Goal: Task Accomplishment & Management: Complete application form

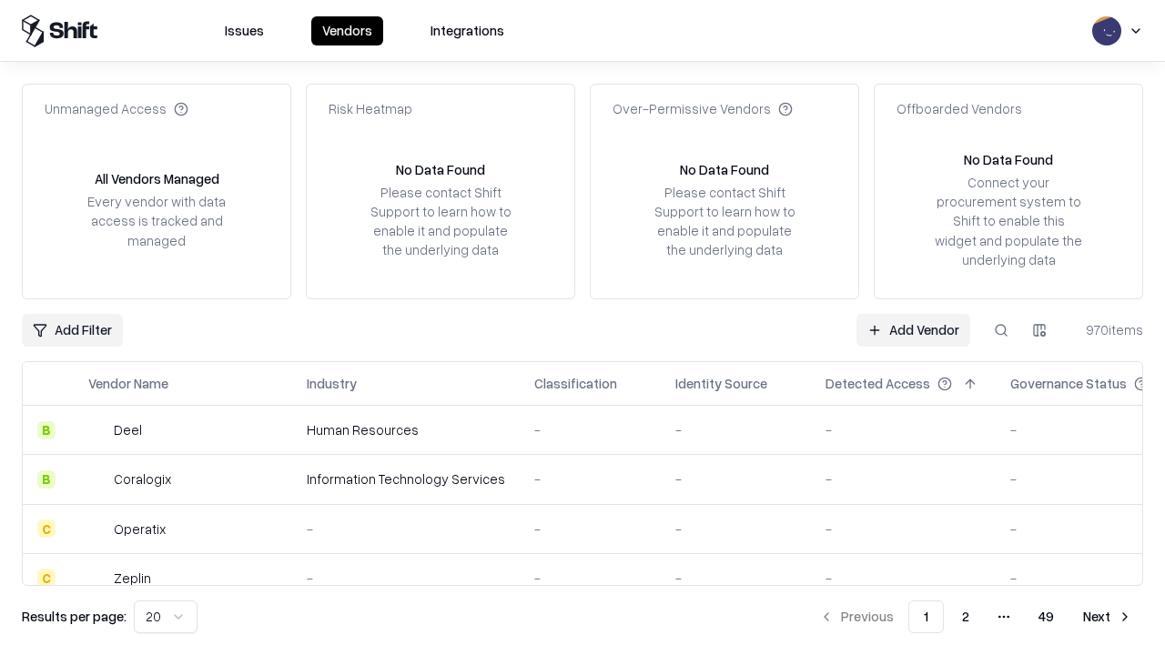
click at [913, 330] on link "Add Vendor" at bounding box center [914, 330] width 114 height 33
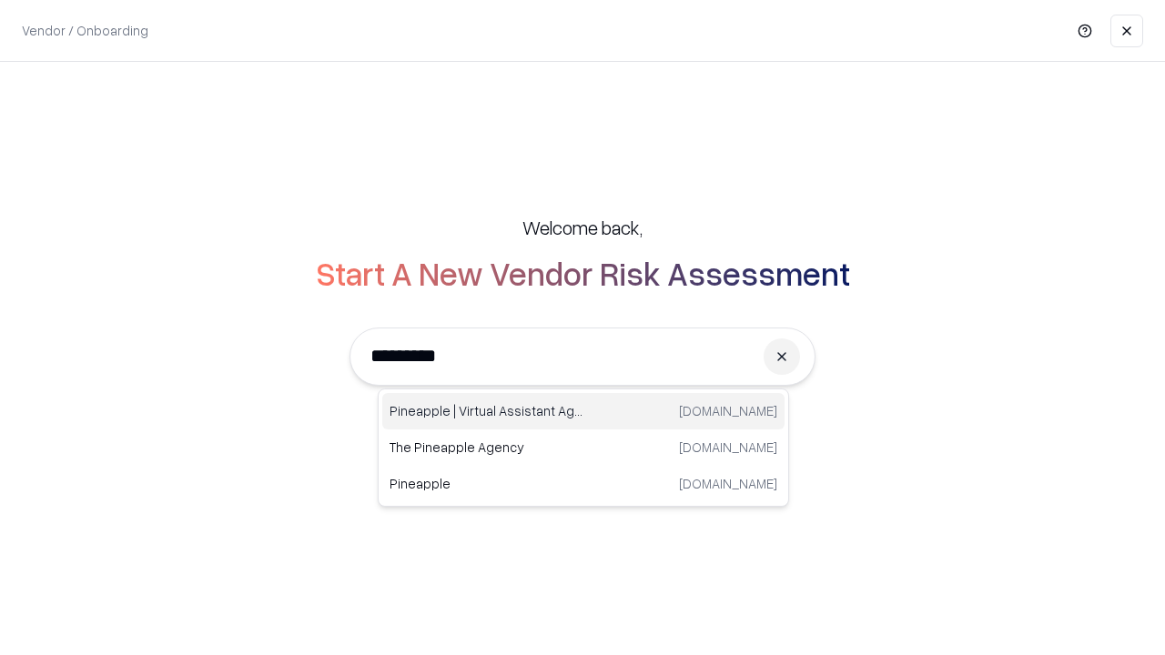
click at [584, 411] on div "Pineapple | Virtual Assistant Agency trypineapple.com" at bounding box center [583, 411] width 402 height 36
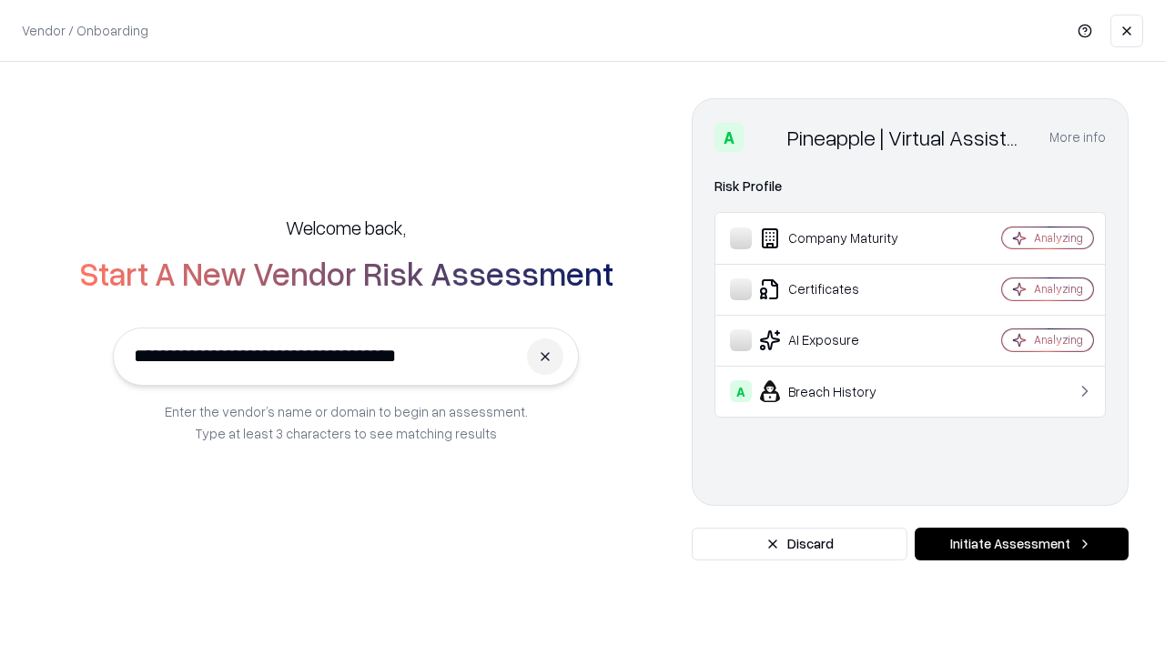
type input "**********"
click at [1021, 544] on button "Initiate Assessment" at bounding box center [1022, 544] width 214 height 33
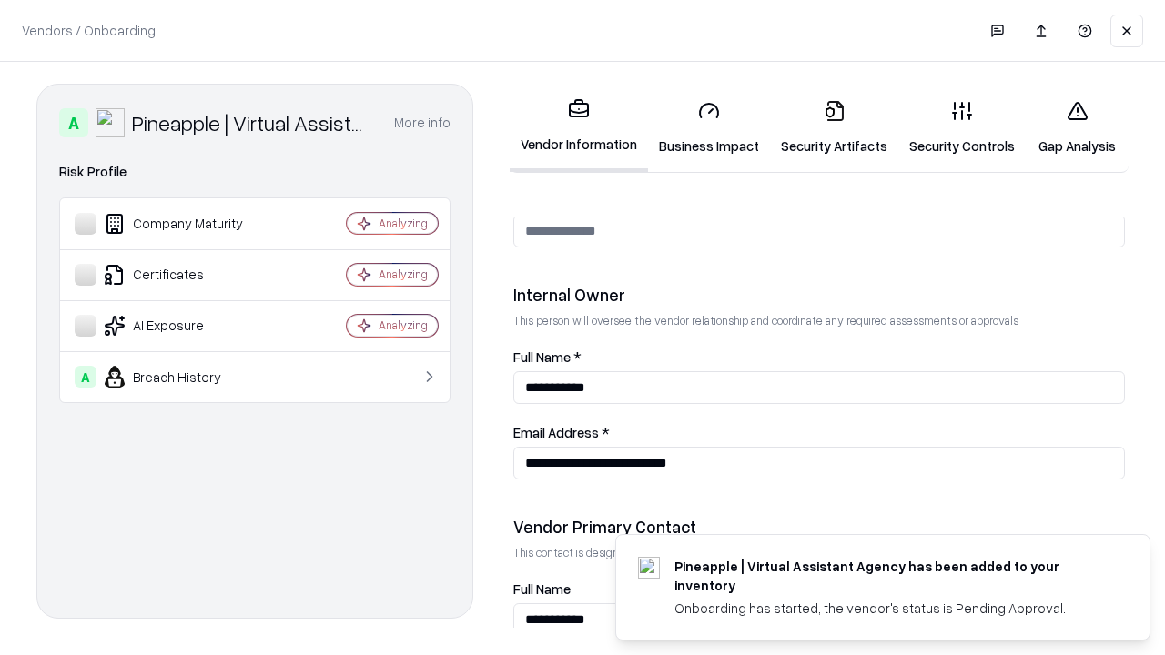
scroll to position [943, 0]
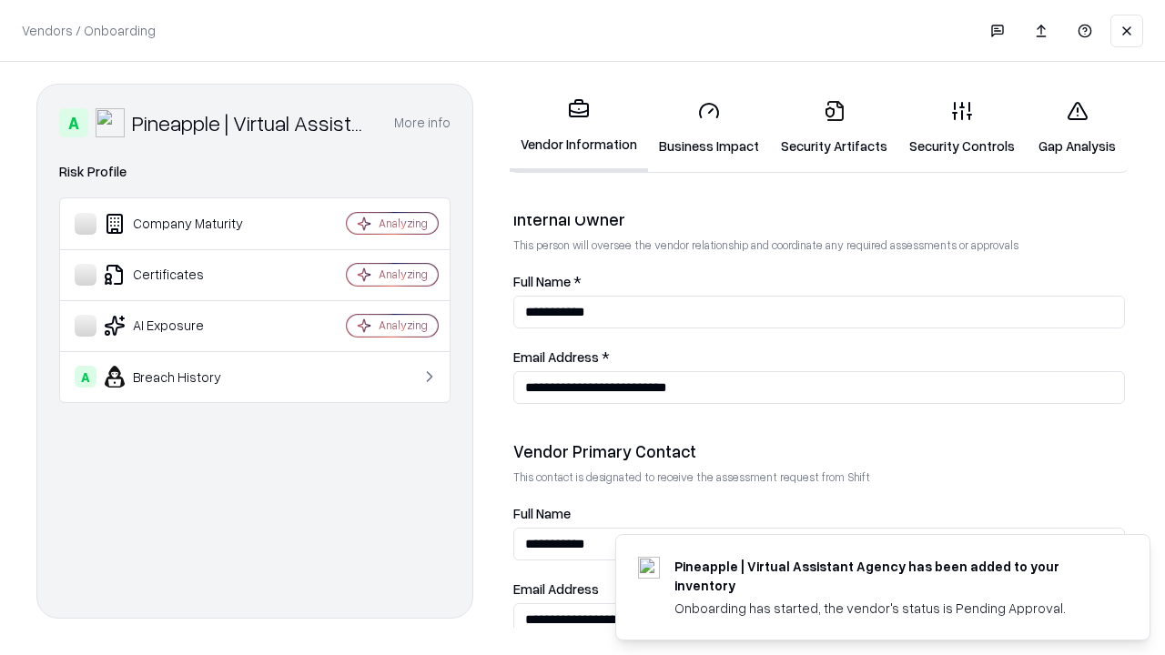
click at [709, 127] on link "Business Impact" at bounding box center [709, 128] width 122 height 85
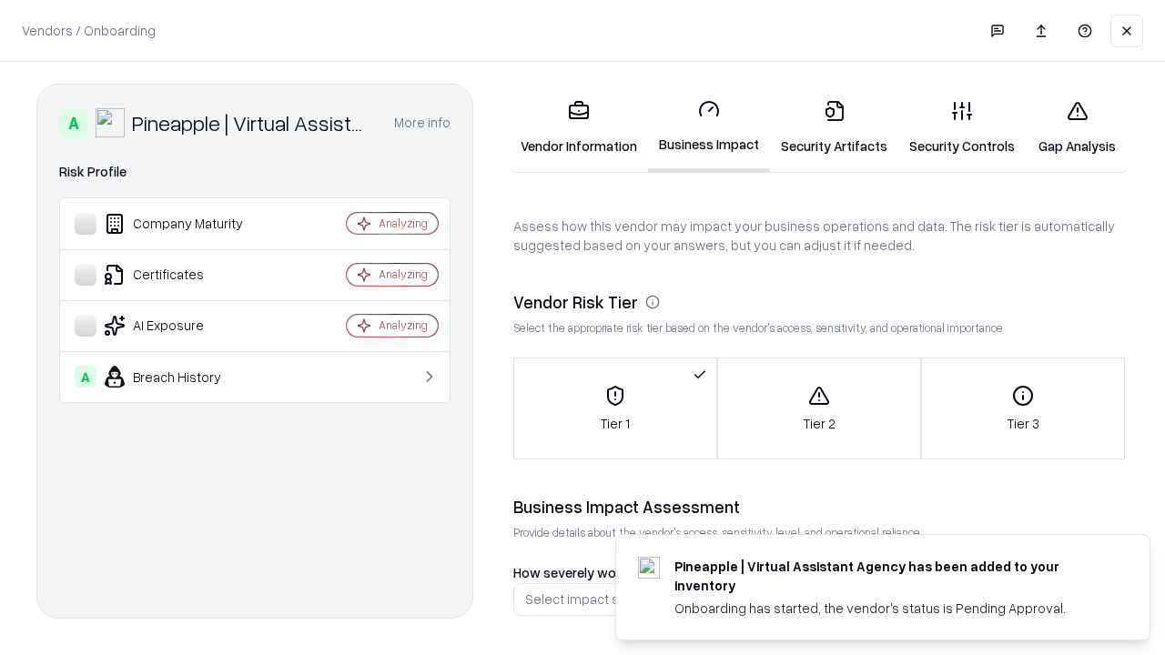
click at [834, 127] on link "Security Artifacts" at bounding box center [834, 128] width 128 height 85
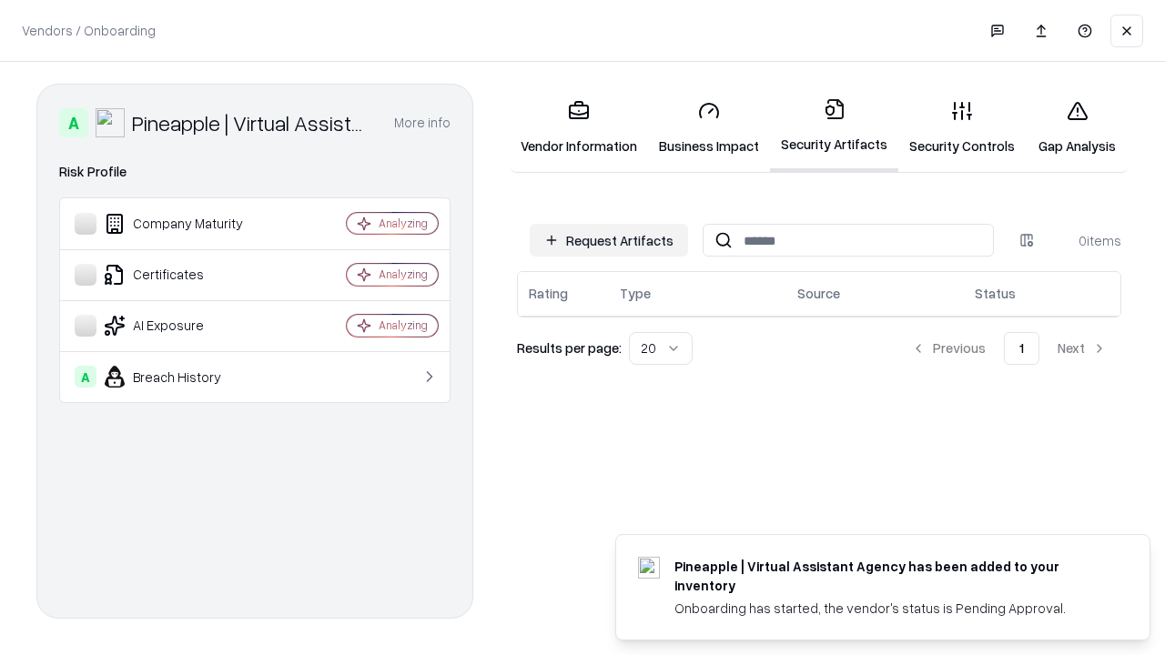
click at [609, 240] on button "Request Artifacts" at bounding box center [609, 240] width 158 height 33
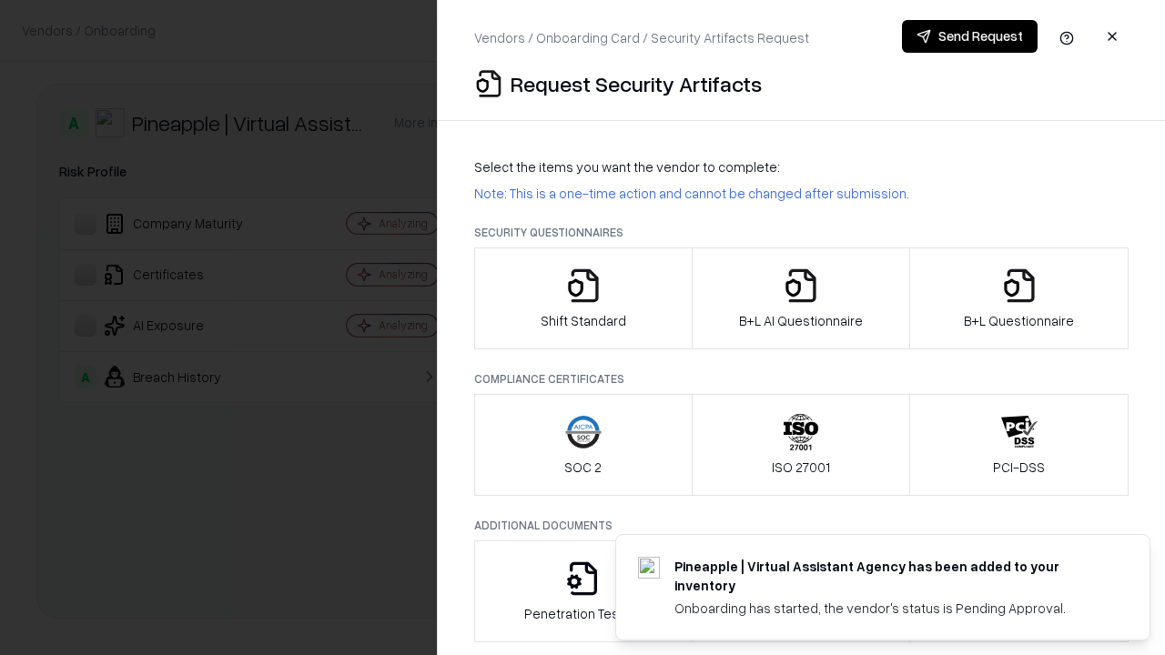
click at [583, 299] on icon "button" at bounding box center [583, 286] width 36 height 36
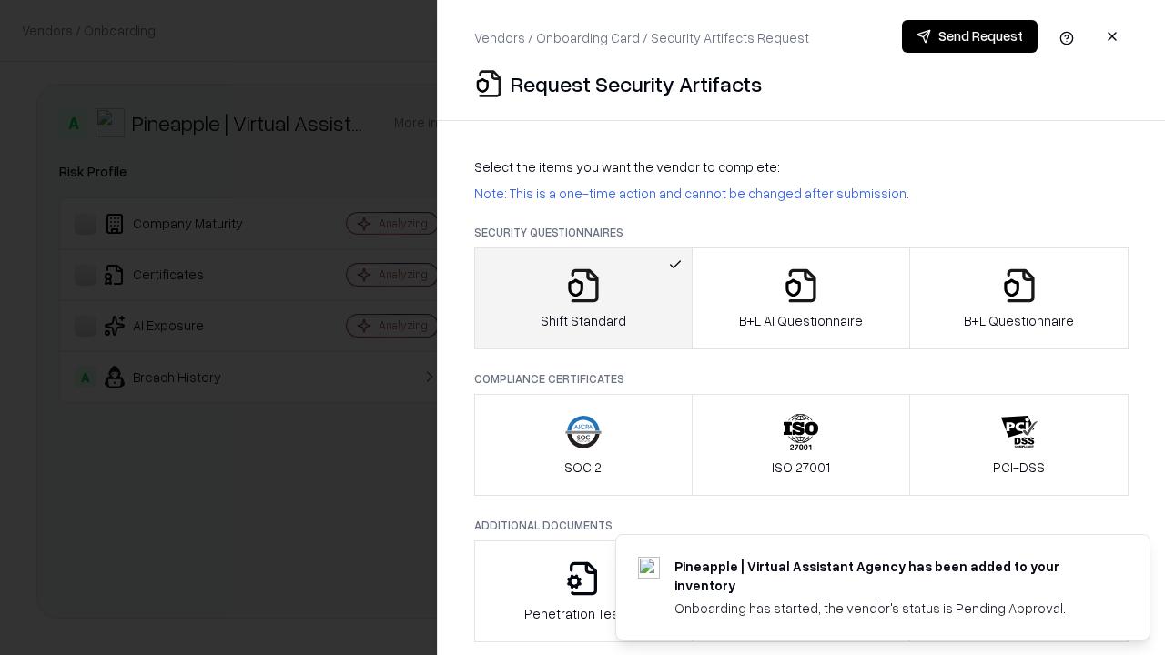
click at [970, 36] on button "Send Request" at bounding box center [970, 36] width 136 height 33
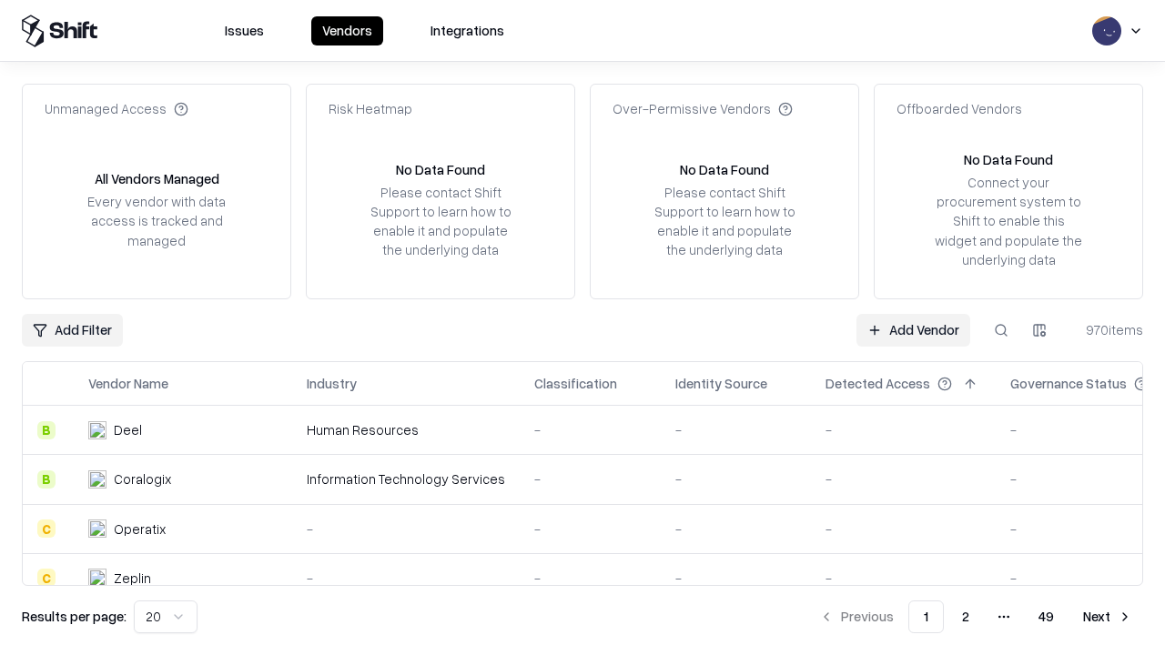
click at [1001, 330] on button at bounding box center [1001, 330] width 33 height 33
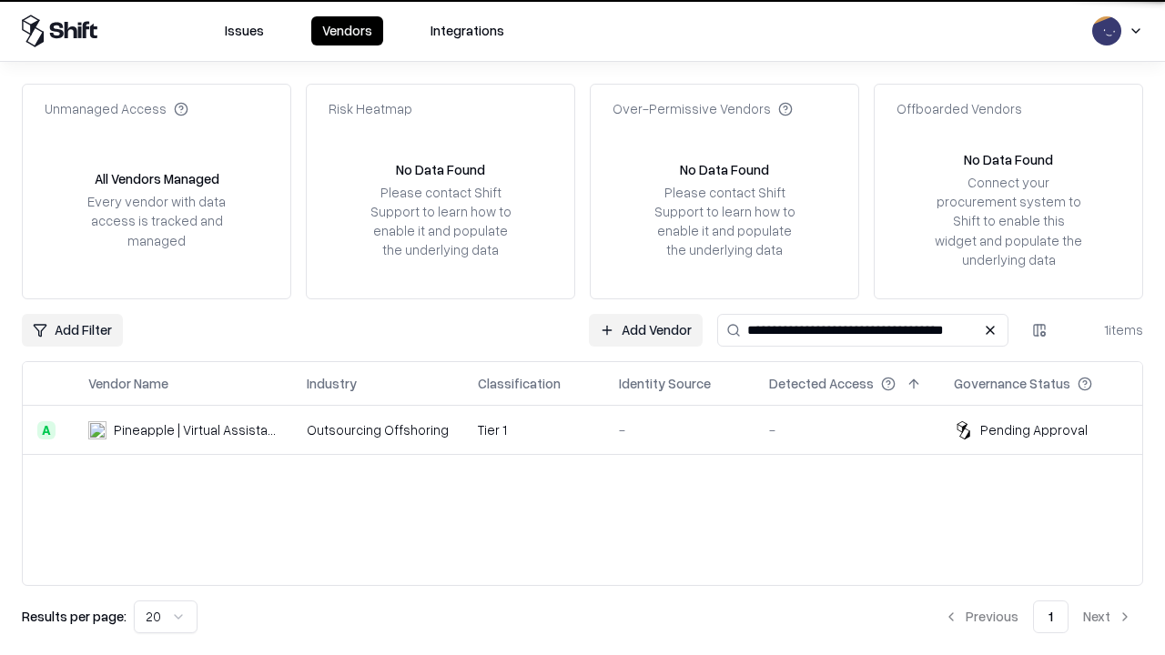
type input "**********"
click at [594, 430] on td "Tier 1" at bounding box center [533, 430] width 141 height 49
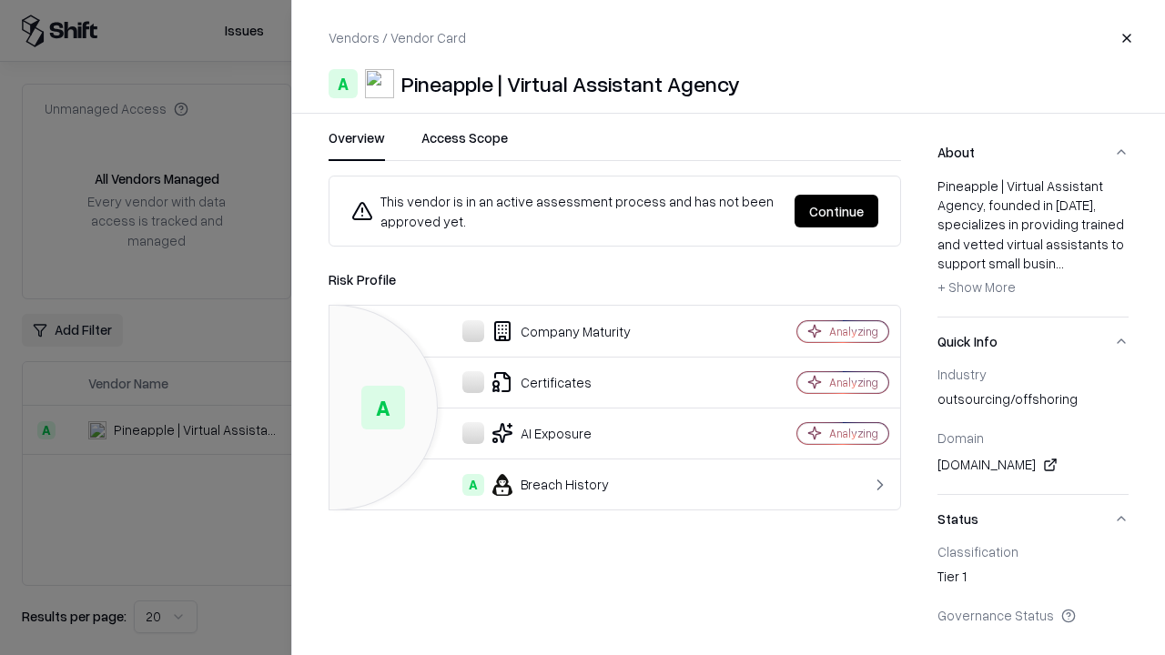
click at [837, 211] on button "Continue" at bounding box center [837, 211] width 84 height 33
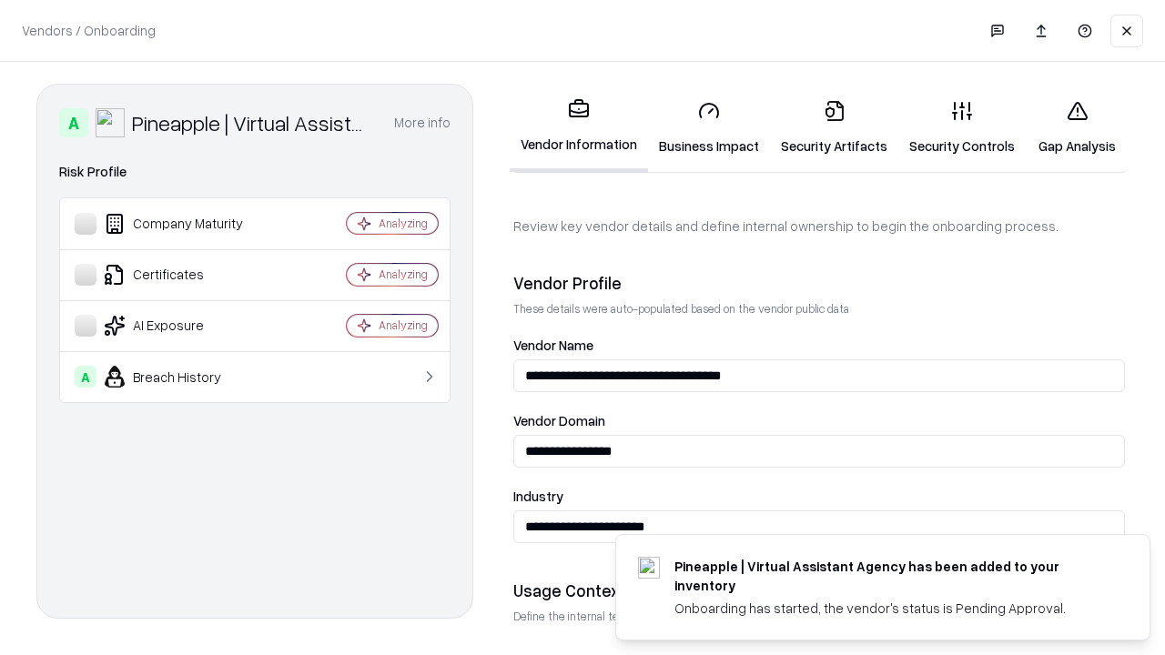
click at [834, 127] on link "Security Artifacts" at bounding box center [834, 128] width 128 height 85
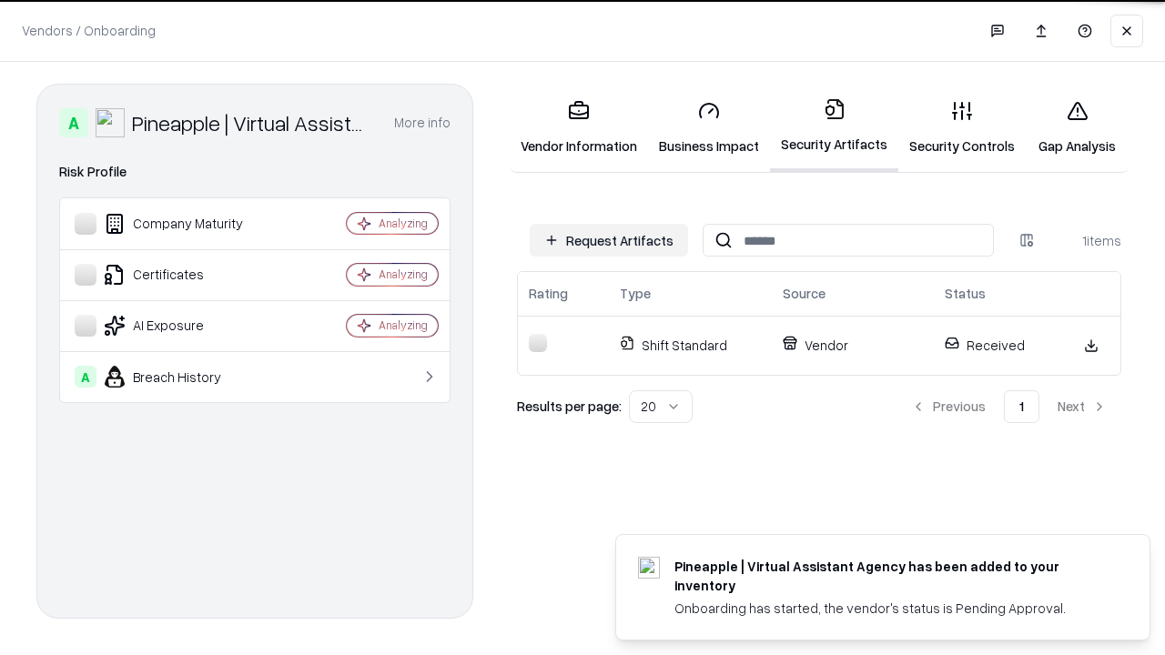
click at [1077, 127] on link "Gap Analysis" at bounding box center [1077, 128] width 103 height 85
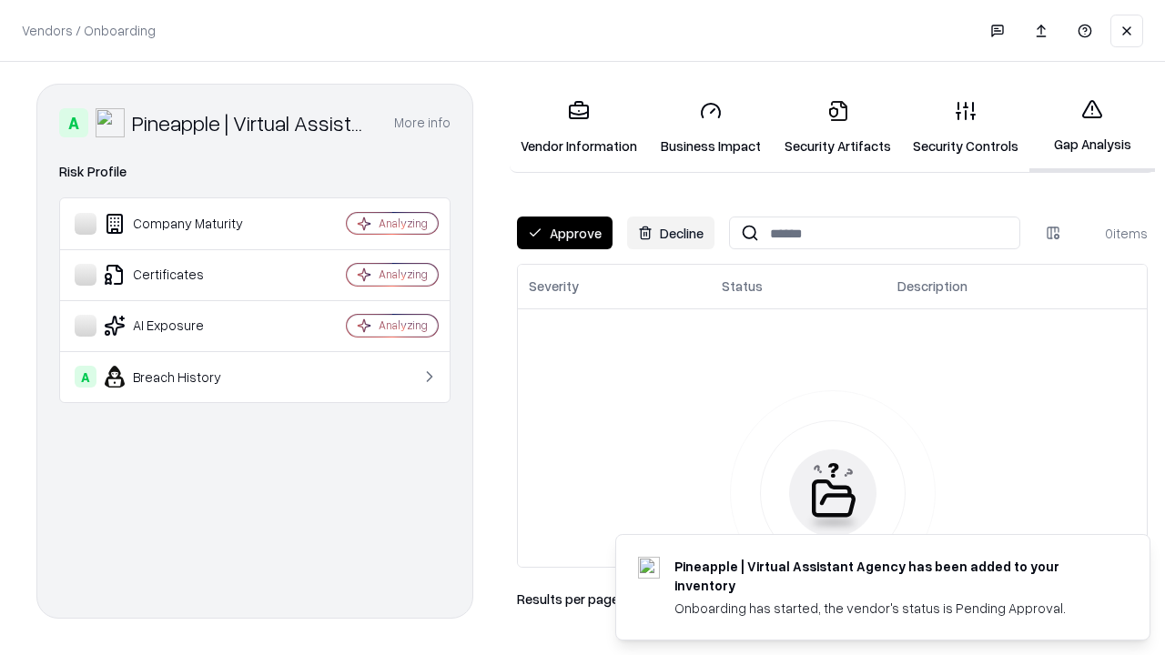
click at [564, 233] on button "Approve" at bounding box center [565, 233] width 96 height 33
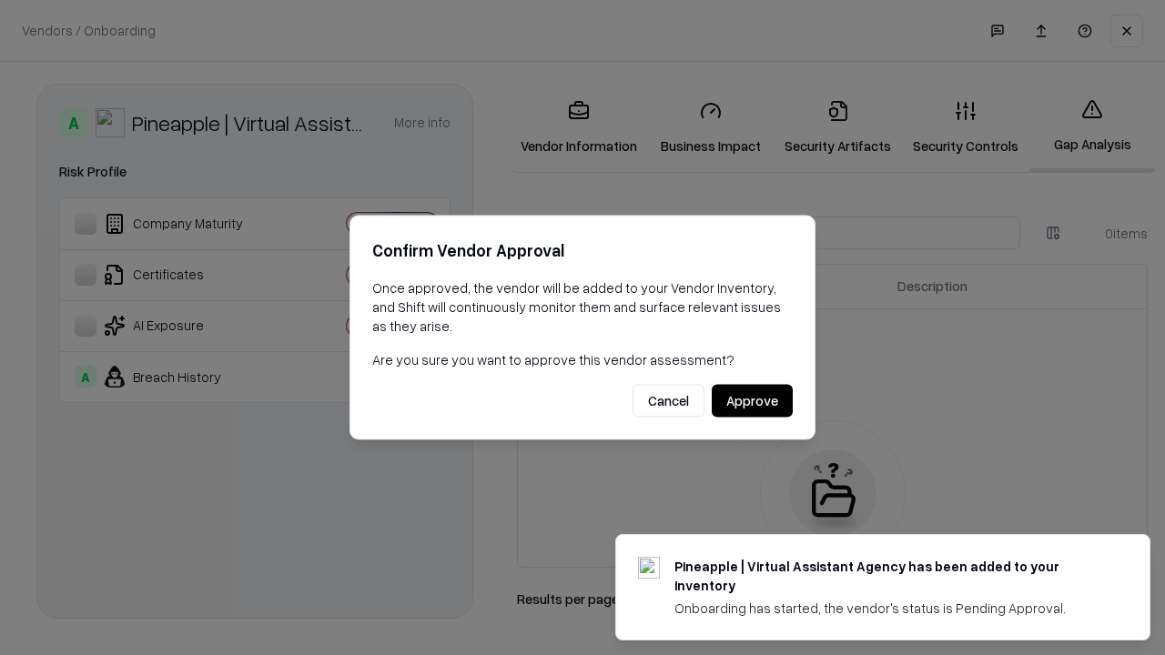
click at [752, 401] on button "Approve" at bounding box center [752, 401] width 81 height 33
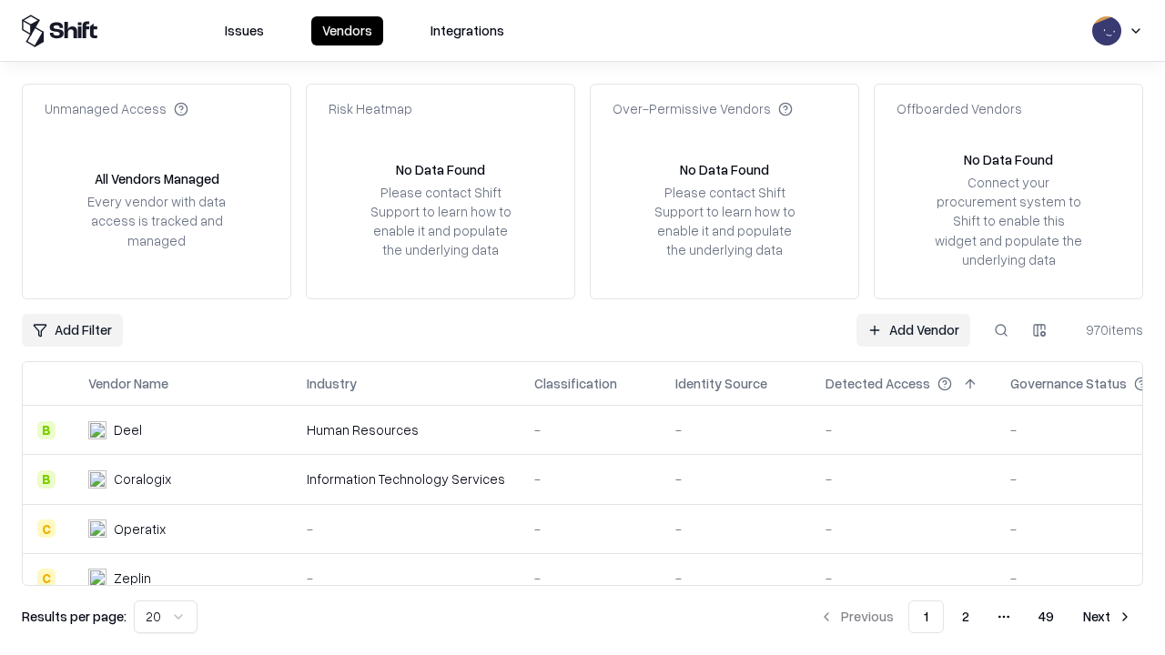
type input "**********"
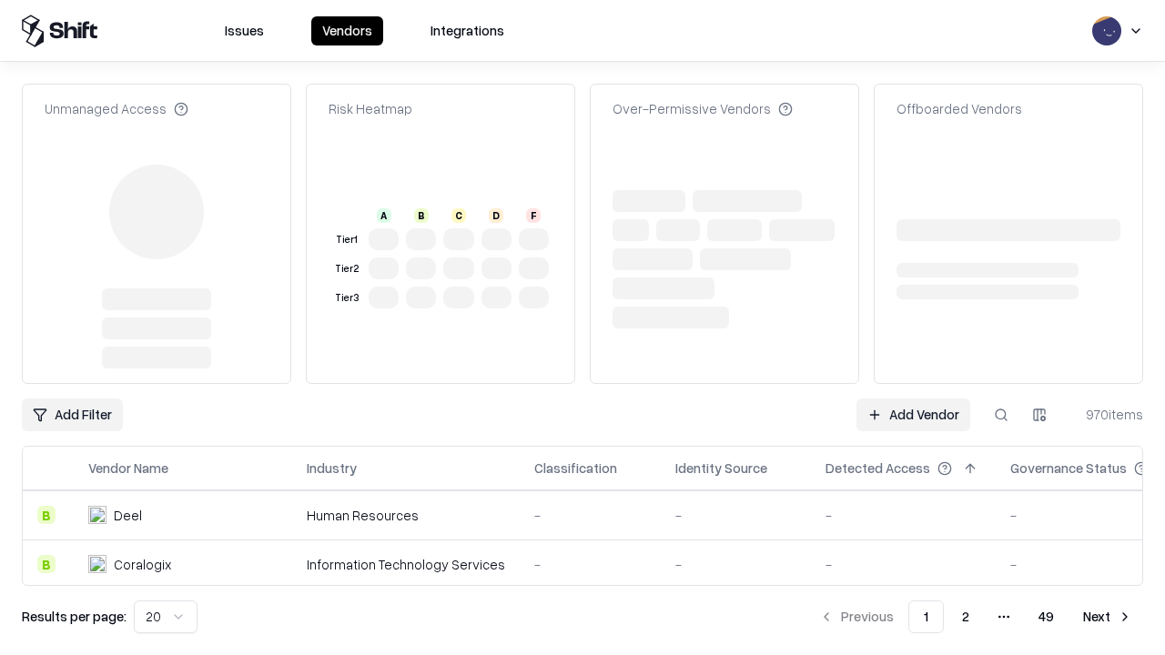
click at [913, 399] on link "Add Vendor" at bounding box center [914, 415] width 114 height 33
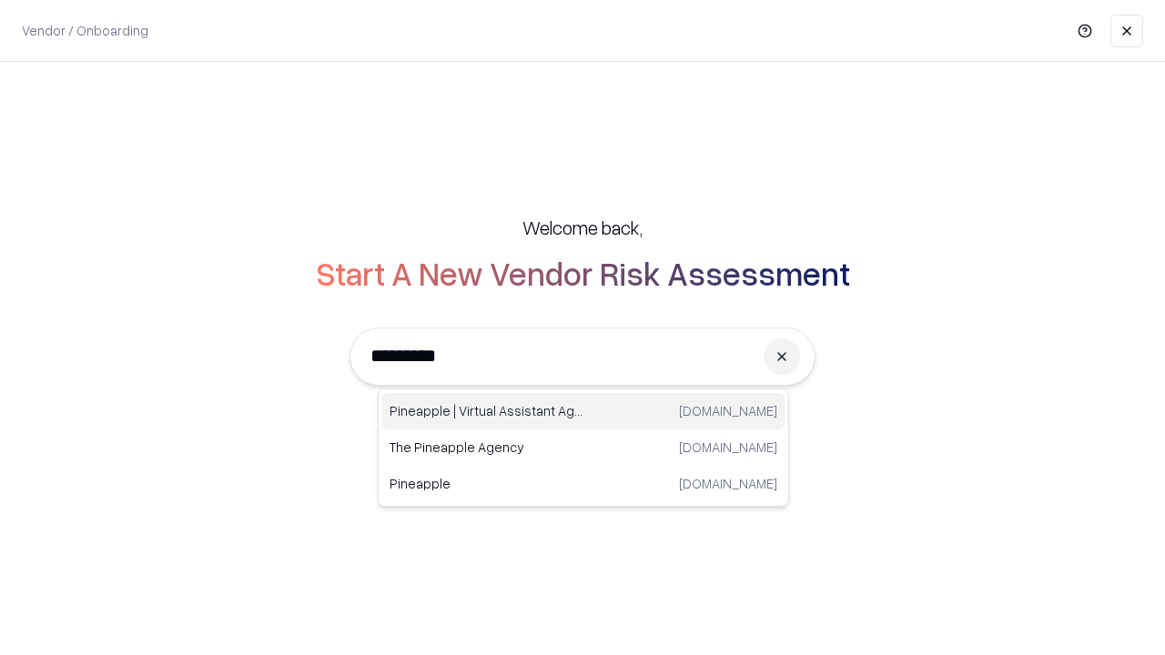
click at [584, 411] on div "Pineapple | Virtual Assistant Agency [DOMAIN_NAME]" at bounding box center [583, 411] width 402 height 36
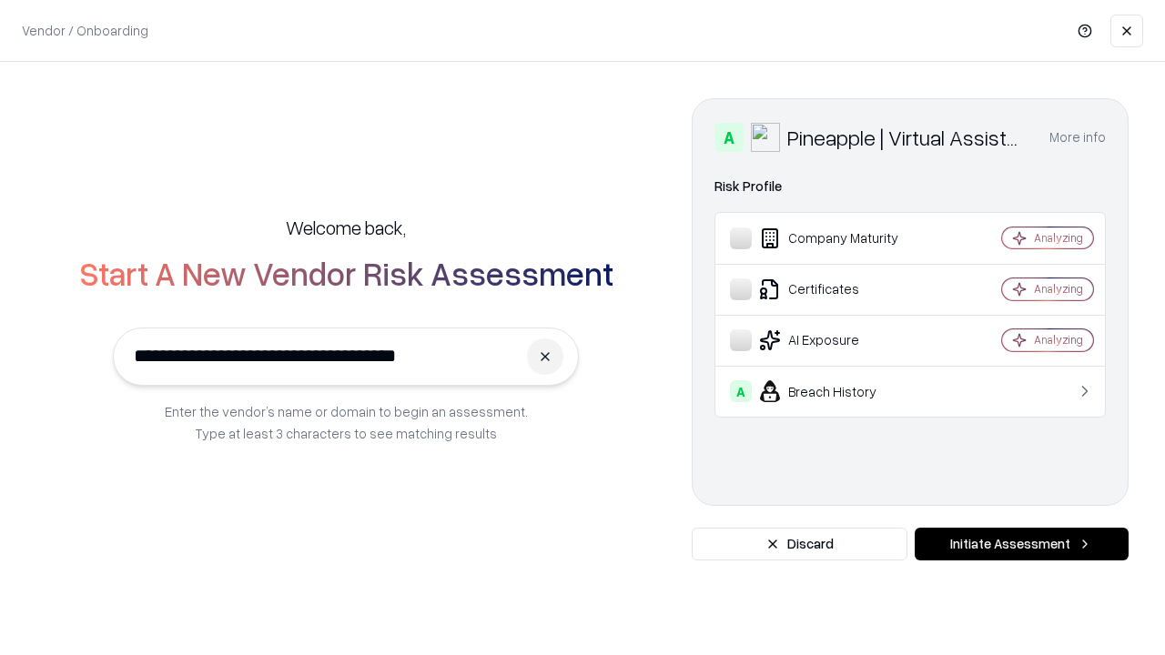
type input "**********"
click at [1021, 544] on button "Initiate Assessment" at bounding box center [1022, 544] width 214 height 33
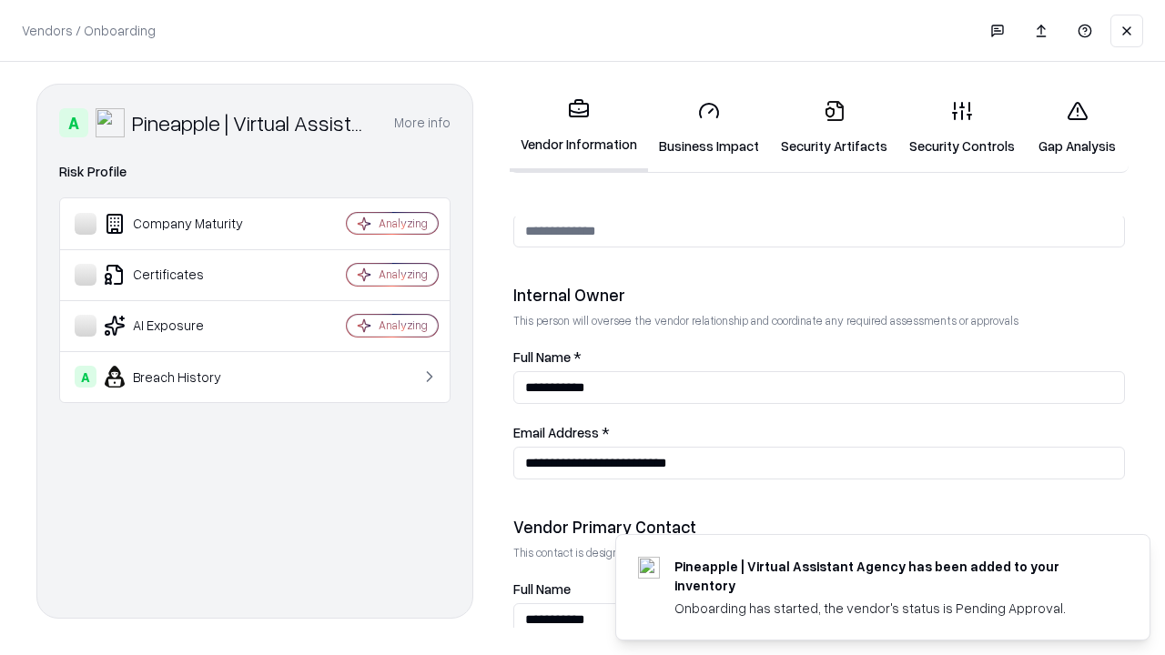
scroll to position [943, 0]
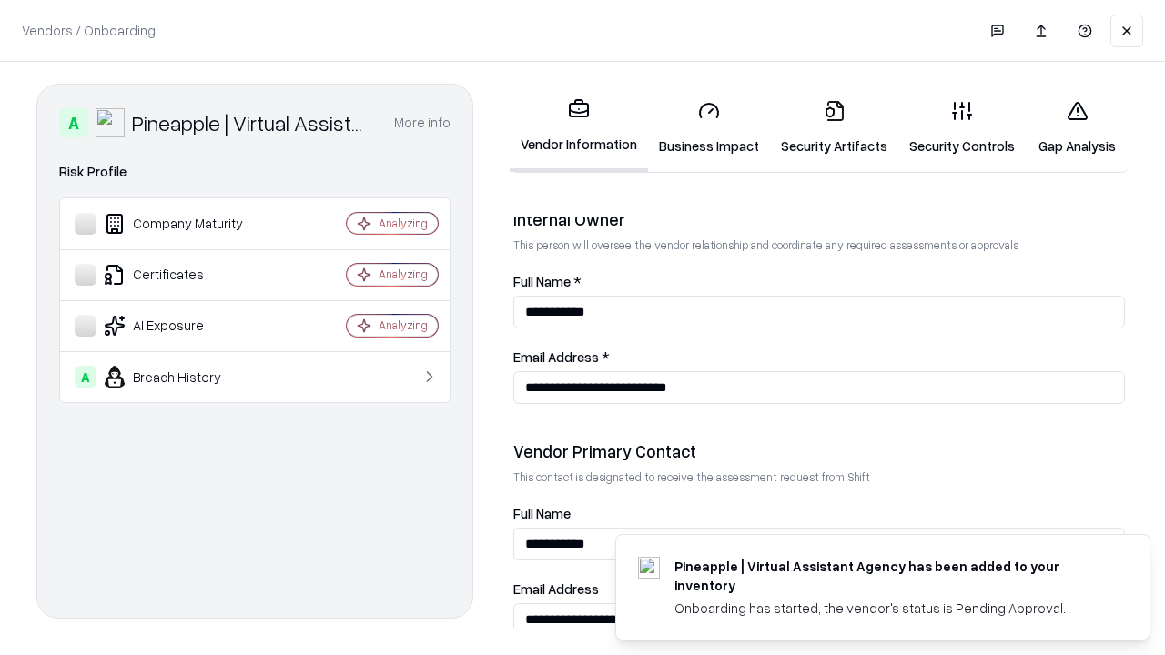
click at [1077, 127] on link "Gap Analysis" at bounding box center [1077, 128] width 103 height 85
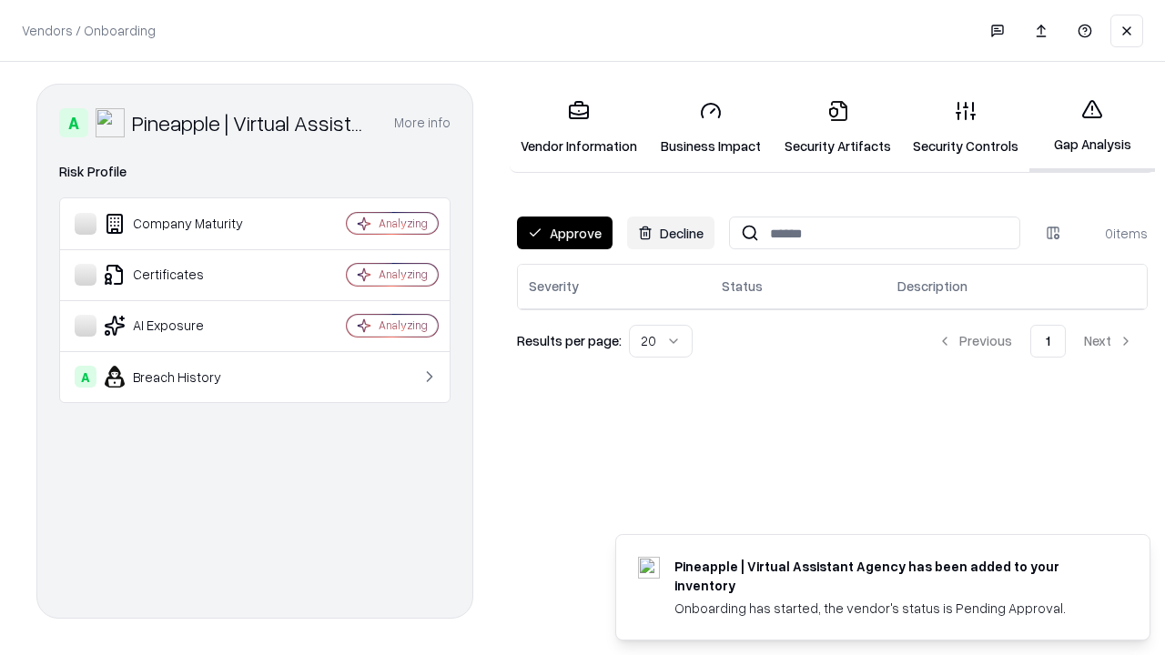
click at [564, 233] on button "Approve" at bounding box center [565, 233] width 96 height 33
